Goal: Check status: Check status

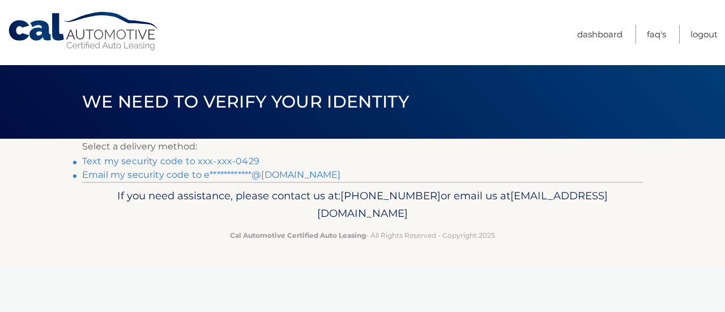
click at [235, 161] on link "Text my security code to xxx-xxx-0429" at bounding box center [170, 161] width 177 height 11
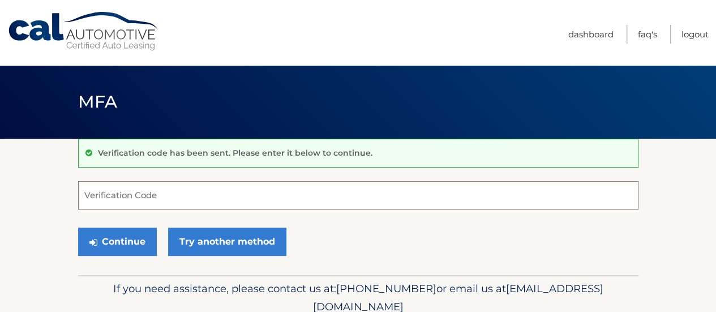
click at [186, 193] on input "Verification Code" at bounding box center [358, 195] width 561 height 28
click at [226, 196] on input "Verification Code" at bounding box center [358, 195] width 561 height 28
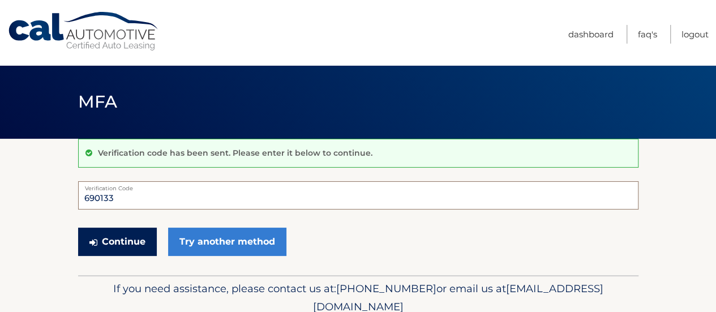
type input "690133"
click at [140, 241] on button "Continue" at bounding box center [117, 242] width 79 height 28
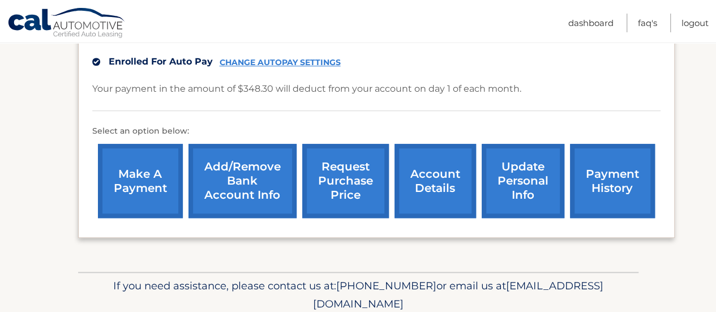
scroll to position [396, 0]
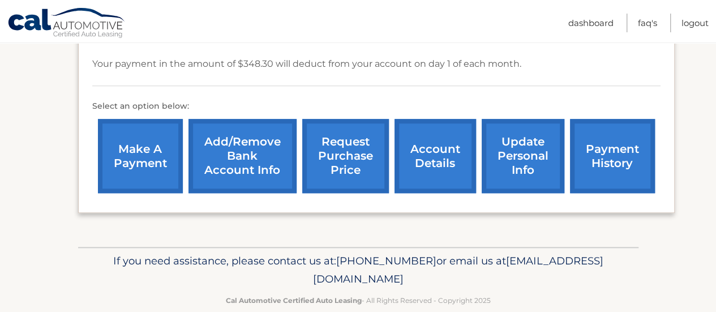
click at [443, 159] on link "account details" at bounding box center [436, 156] width 82 height 74
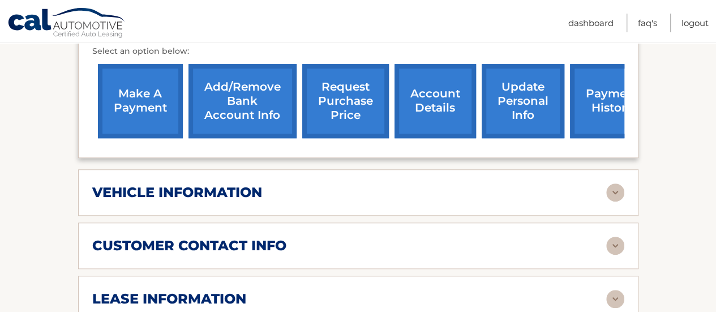
scroll to position [510, 0]
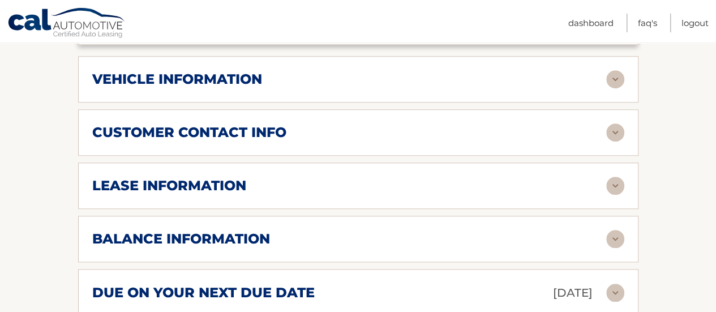
click at [261, 71] on div "vehicle information" at bounding box center [358, 79] width 532 height 18
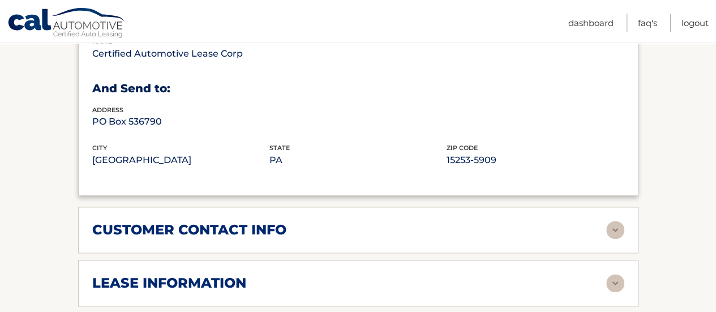
scroll to position [793, 0]
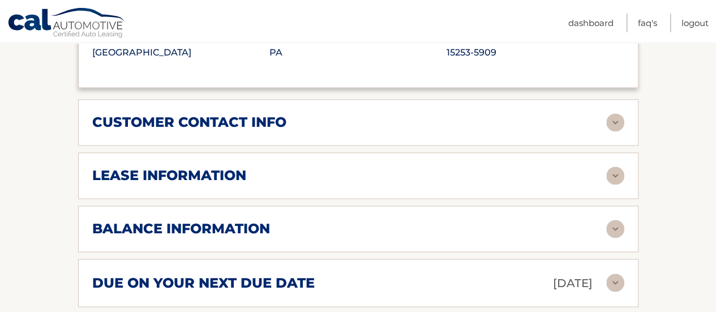
click at [225, 167] on div "lease information Contract Start Date Aug 01, 2022 Term 39 Maturity Date Nov 01…" at bounding box center [358, 175] width 561 height 46
click at [233, 167] on h2 "lease information" at bounding box center [169, 175] width 154 height 17
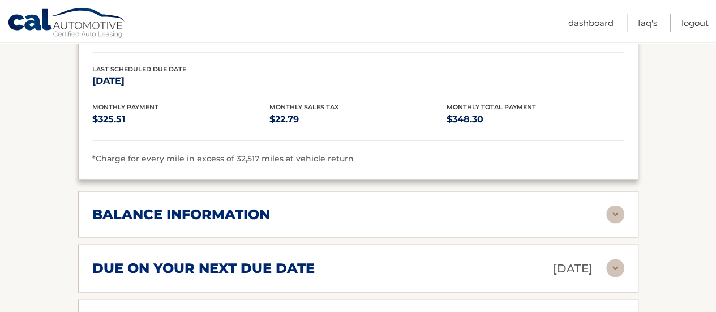
scroll to position [1076, 0]
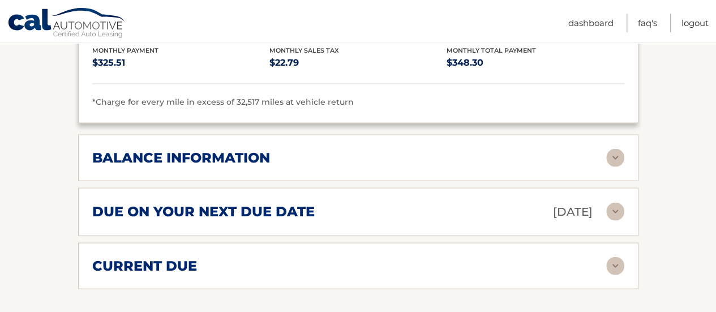
click at [576, 202] on p "Sep 01, 2025" at bounding box center [573, 212] width 40 height 20
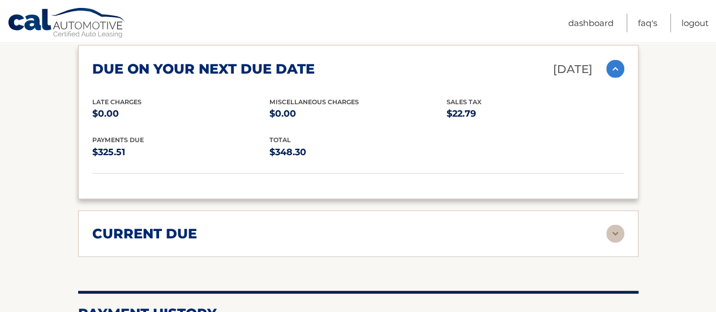
scroll to position [1246, 0]
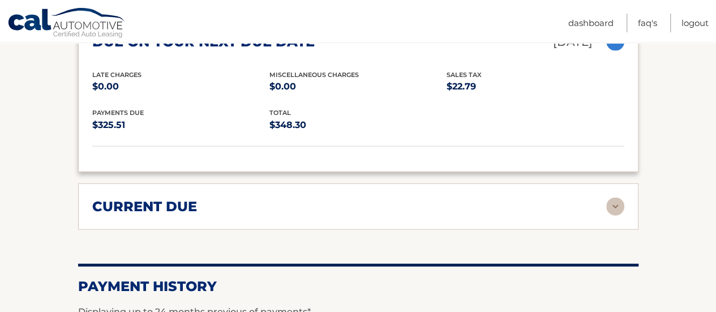
click at [382, 198] on div "current due" at bounding box center [349, 206] width 514 height 17
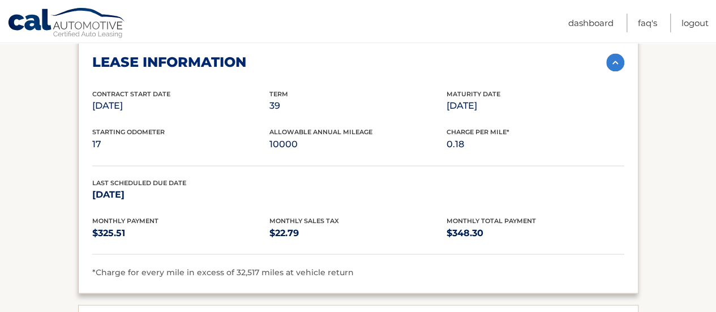
scroll to position [1076, 0]
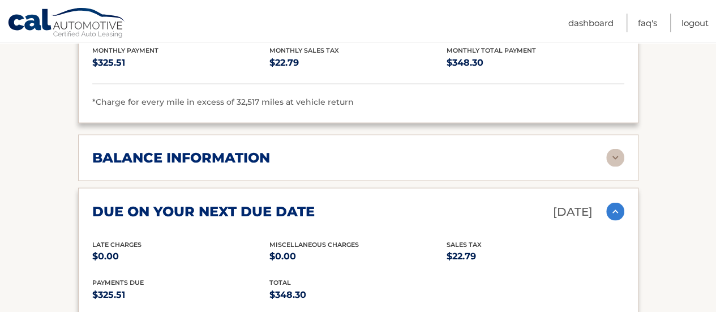
click at [341, 149] on div "balance information" at bounding box center [349, 157] width 514 height 17
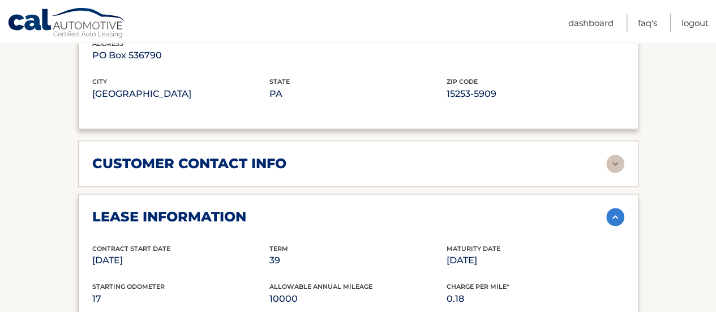
scroll to position [679, 0]
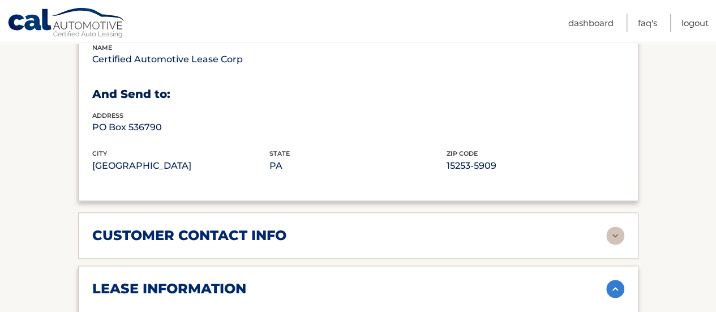
click at [619, 280] on img at bounding box center [615, 289] width 18 height 18
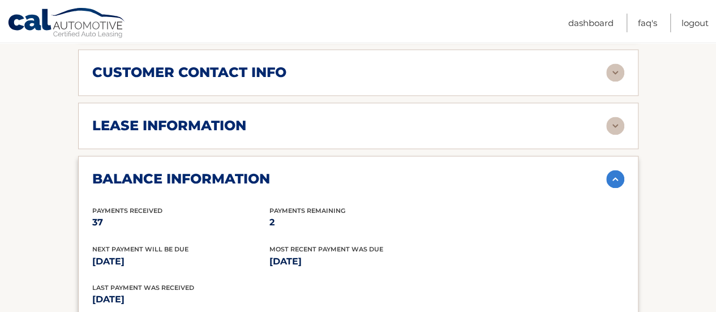
scroll to position [849, 0]
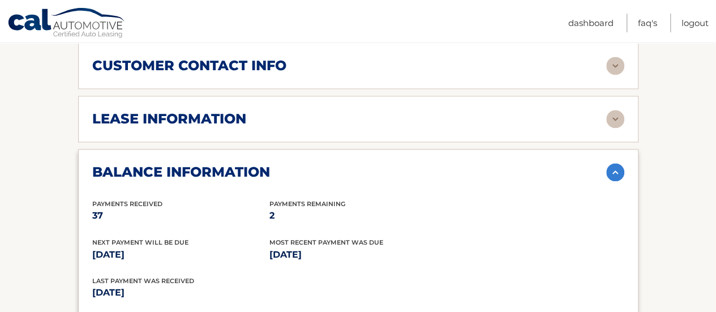
click at [612, 163] on img at bounding box center [615, 172] width 18 height 18
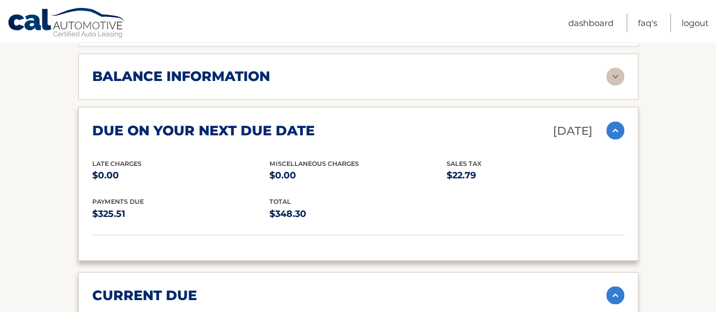
scroll to position [963, 0]
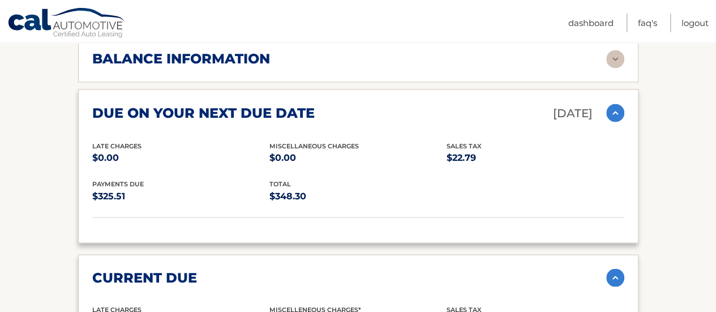
click at [610, 104] on img at bounding box center [615, 113] width 18 height 18
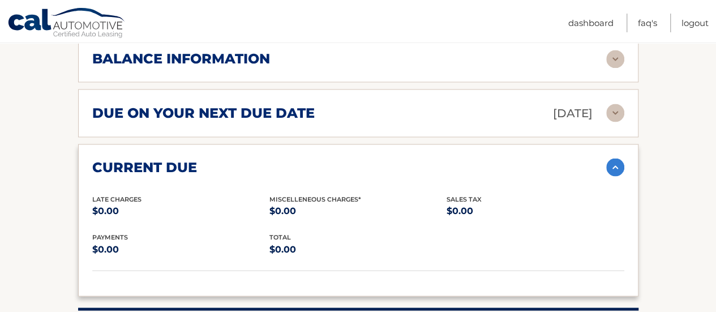
click at [615, 158] on img at bounding box center [615, 167] width 18 height 18
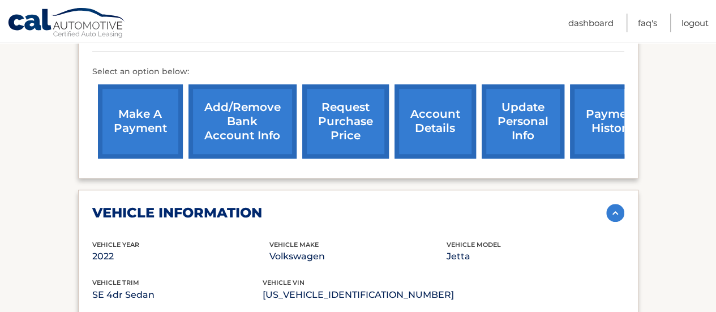
scroll to position [396, 0]
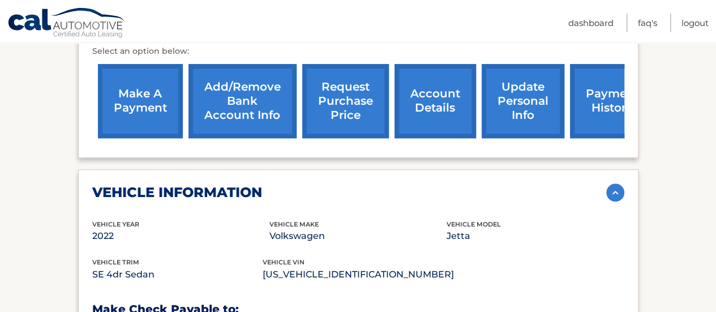
click at [610, 183] on img at bounding box center [615, 192] width 18 height 18
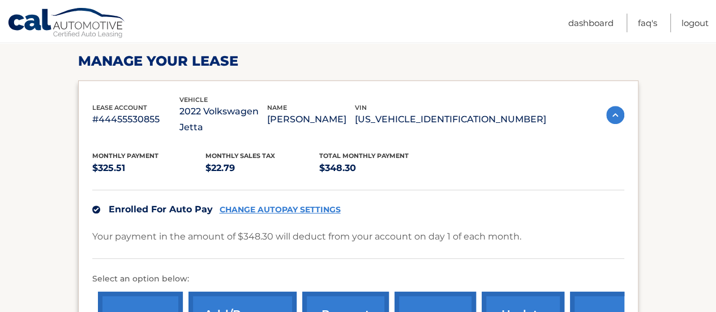
scroll to position [57, 0]
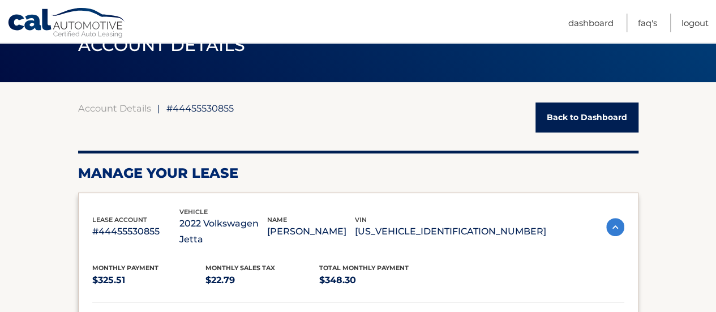
click at [613, 218] on img at bounding box center [615, 227] width 18 height 18
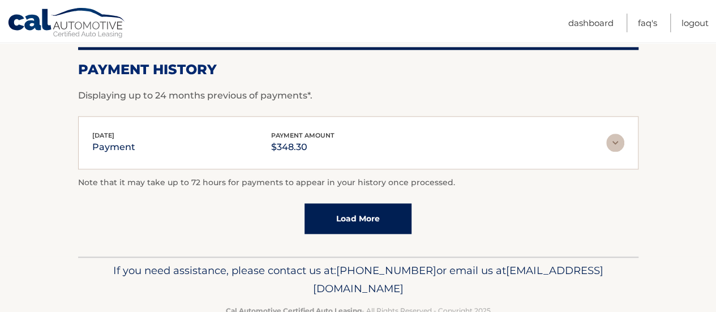
scroll to position [637, 0]
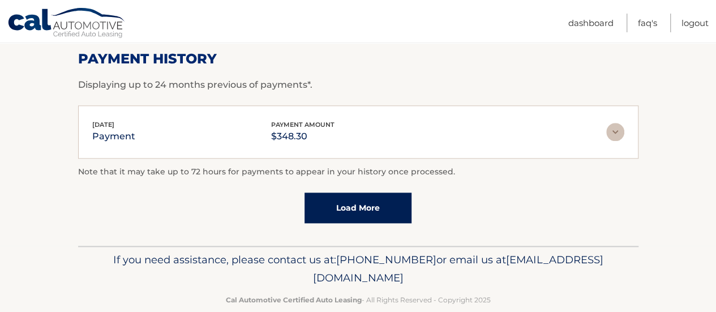
click at [359, 193] on link "Load More" at bounding box center [358, 208] width 107 height 31
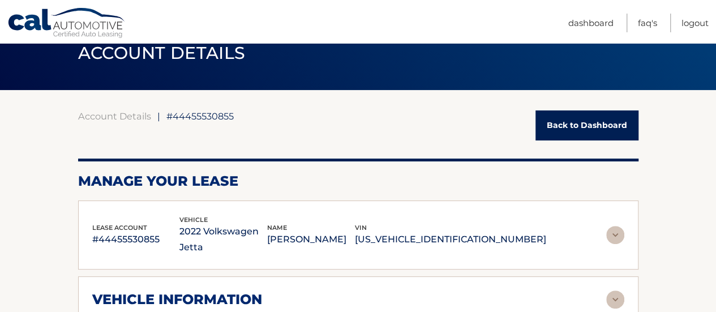
scroll to position [0, 0]
